Goal: Find specific page/section: Find specific page/section

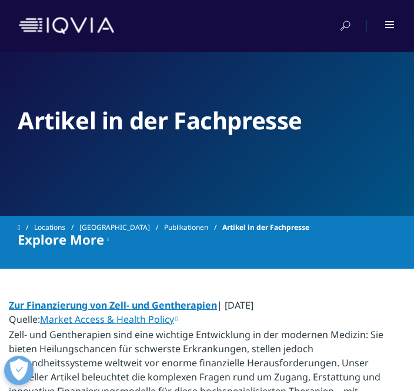
click at [392, 15] on div at bounding box center [207, 26] width 376 height 28
click at [394, 25] on div at bounding box center [390, 24] width 10 height 7
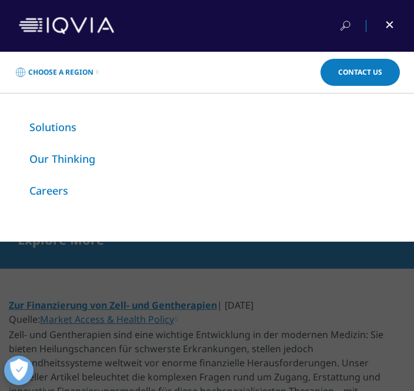
click at [73, 123] on link "Solutions" at bounding box center [52, 127] width 47 height 14
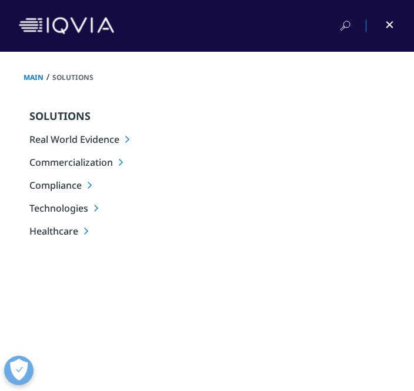
click at [396, 25] on div at bounding box center [207, 26] width 414 height 52
click at [395, 29] on div at bounding box center [207, 26] width 414 height 52
click at [396, 23] on div at bounding box center [207, 26] width 414 height 52
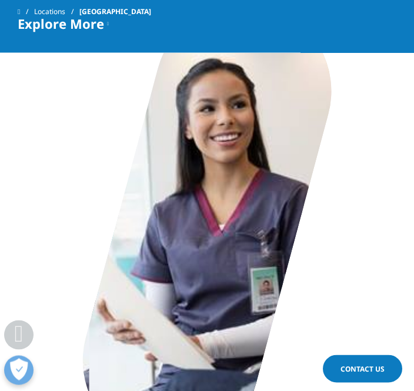
scroll to position [1988, 0]
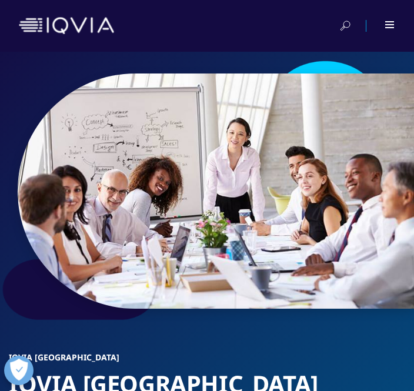
click at [389, 29] on div at bounding box center [382, 26] width 26 height 12
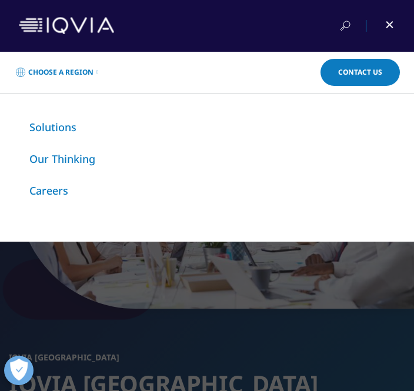
click at [63, 195] on link "Careers" at bounding box center [48, 190] width 39 height 14
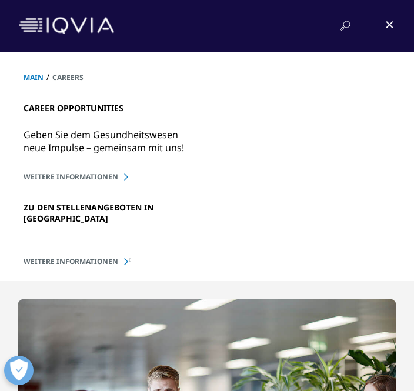
click at [128, 266] on link "WEITERE INFORMATIONEN" at bounding box center [207, 261] width 367 height 10
